Goal: Task Accomplishment & Management: Use online tool/utility

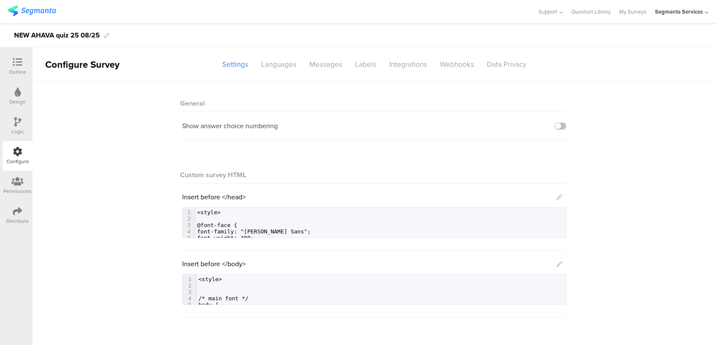
click at [560, 263] on icon at bounding box center [559, 264] width 6 height 6
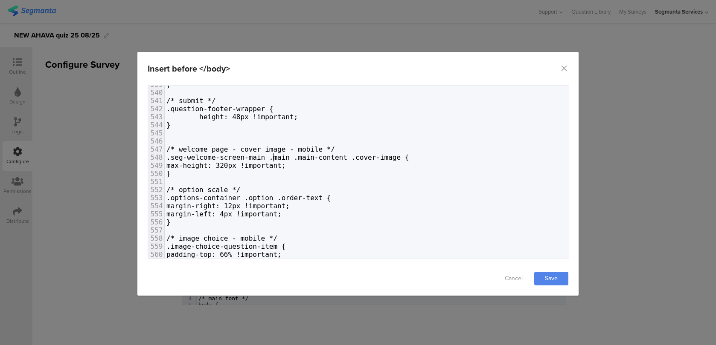
click at [273, 160] on span ".seg-welcome-screen-main .main .main-content .cover-image {" at bounding box center [287, 158] width 242 height 8
click at [270, 165] on span "max-height: 320px !important;" at bounding box center [225, 166] width 119 height 8
type textarea "0"
type textarea "2"
click at [560, 63] on div "Insert before </body>" at bounding box center [357, 68] width 441 height 33
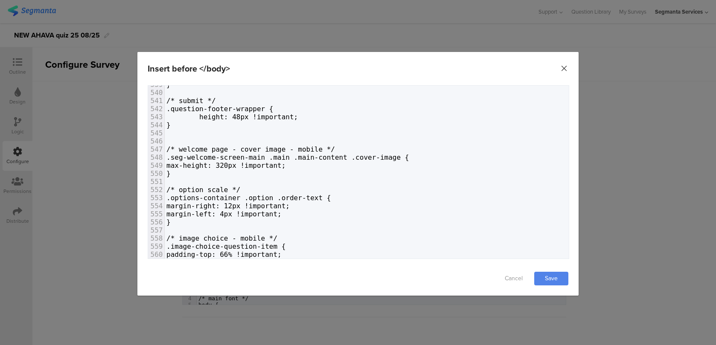
click at [562, 65] on icon "Close" at bounding box center [564, 68] width 9 height 9
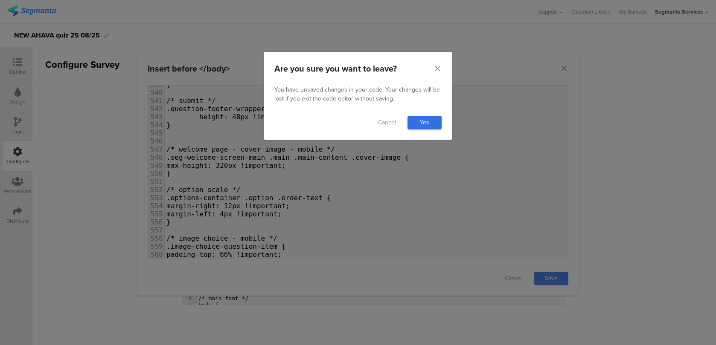
click at [434, 116] on link "Yes" at bounding box center [424, 123] width 34 height 14
